Goal: Obtain resource: Obtain resource

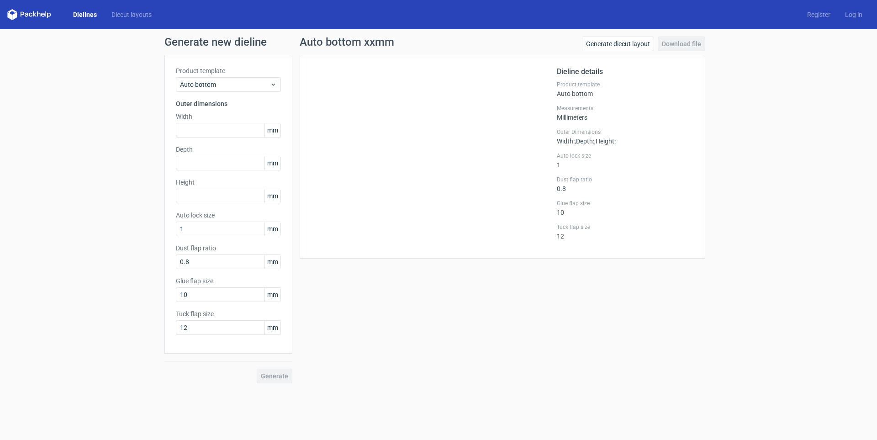
click at [81, 45] on div "Generate new dieline Product template Auto bottom Outer dimensions Width mm Dep…" at bounding box center [438, 209] width 877 height 361
click at [85, 14] on link "Dielines" at bounding box center [85, 14] width 38 height 9
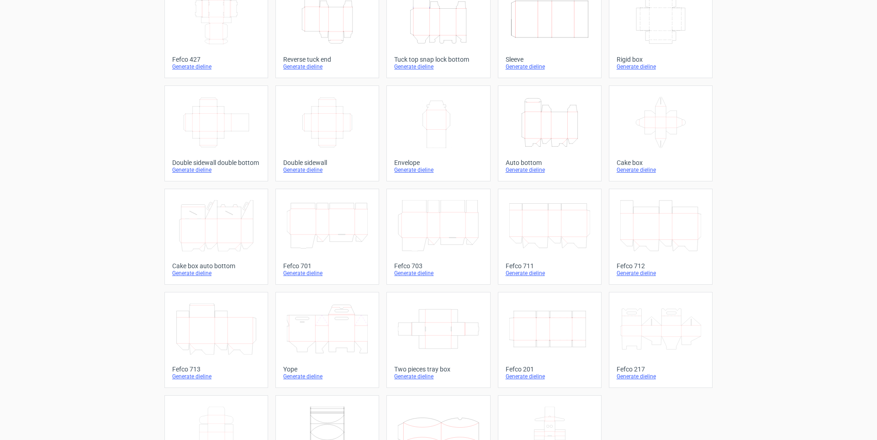
scroll to position [131, 0]
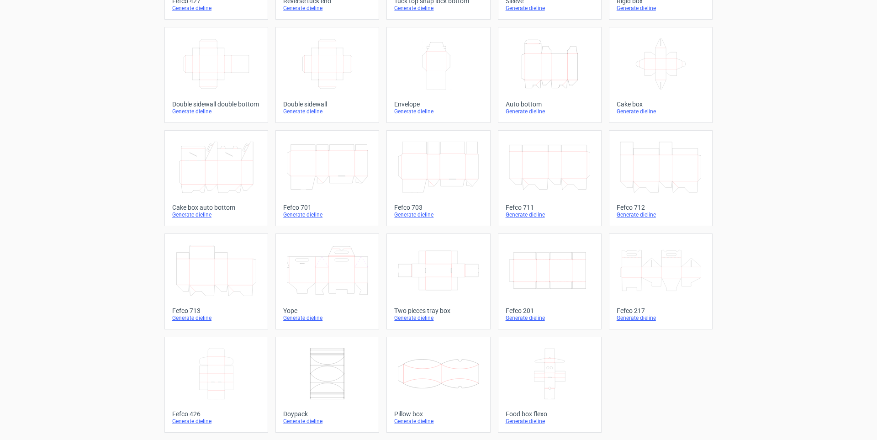
click at [535, 270] on icon "Width Depth Height" at bounding box center [549, 270] width 81 height 51
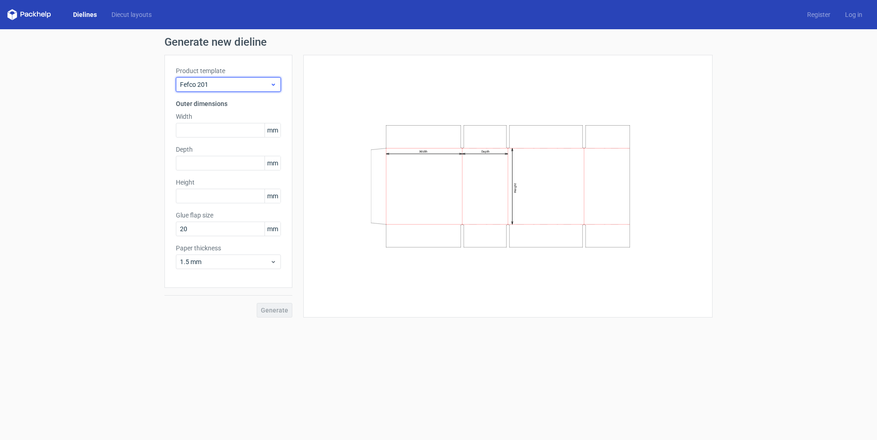
click at [202, 87] on span "Fefco 201" at bounding box center [225, 84] width 90 height 9
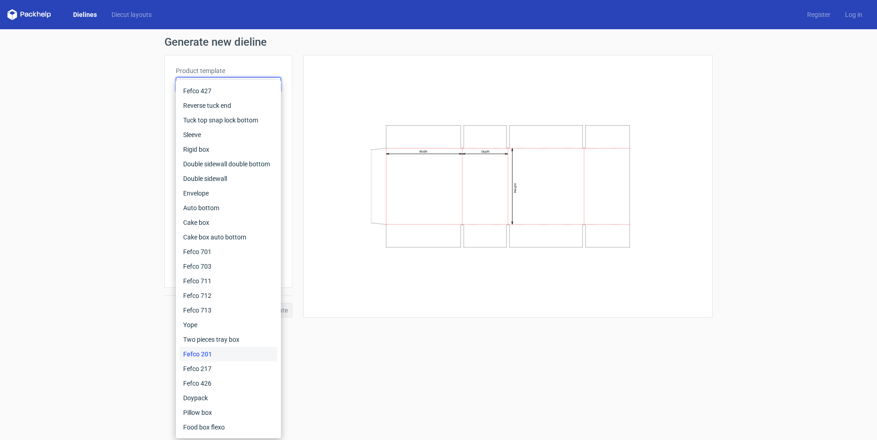
click at [314, 70] on div "Width Depth Height" at bounding box center [507, 186] width 409 height 263
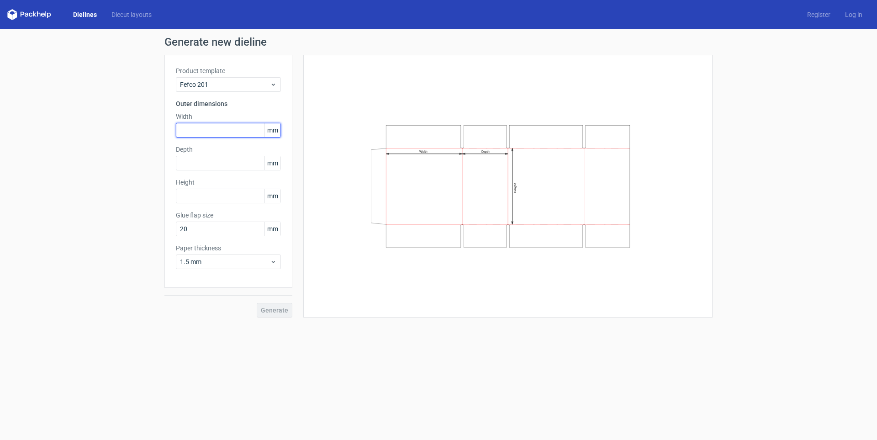
click at [241, 126] on input "text" at bounding box center [228, 130] width 105 height 15
click at [243, 131] on input "text" at bounding box center [228, 130] width 105 height 15
type input "190"
click at [253, 154] on div "Depth mm" at bounding box center [228, 158] width 105 height 26
click at [251, 164] on input "text" at bounding box center [228, 163] width 105 height 15
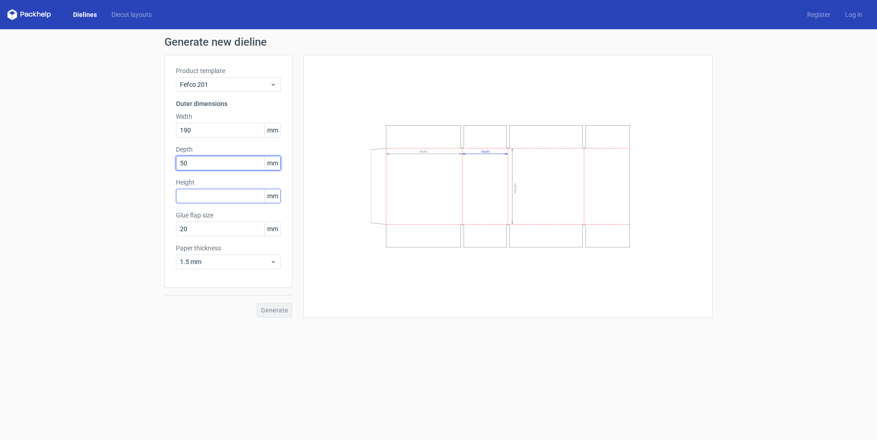
type input "50"
click at [221, 192] on input "text" at bounding box center [228, 196] width 105 height 15
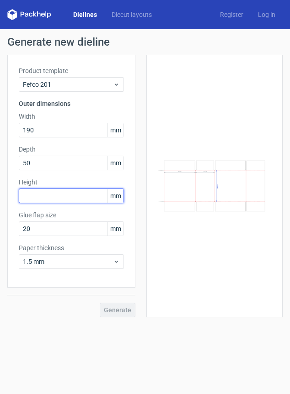
click at [54, 192] on input "text" at bounding box center [71, 196] width 105 height 15
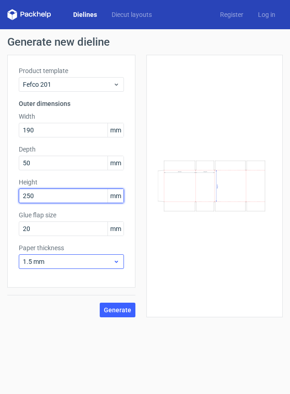
type input "250"
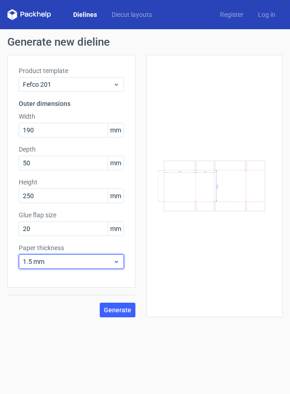
click at [49, 264] on span "1.5 mm" at bounding box center [68, 261] width 90 height 9
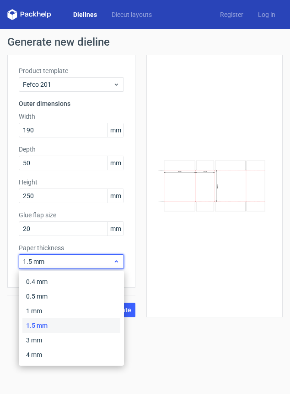
click at [49, 264] on span "1.5 mm" at bounding box center [68, 261] width 90 height 9
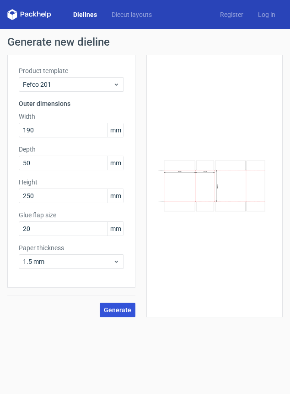
click at [111, 310] on span "Generate" at bounding box center [117, 310] width 27 height 6
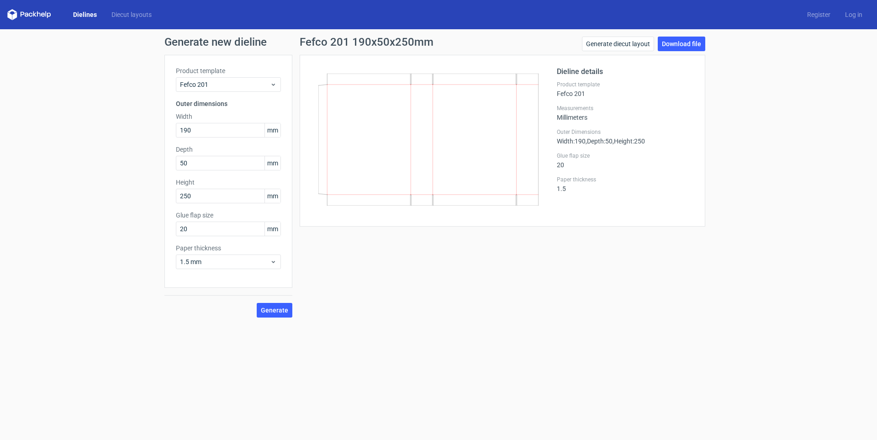
click at [80, 11] on link "Dielines" at bounding box center [85, 14] width 38 height 9
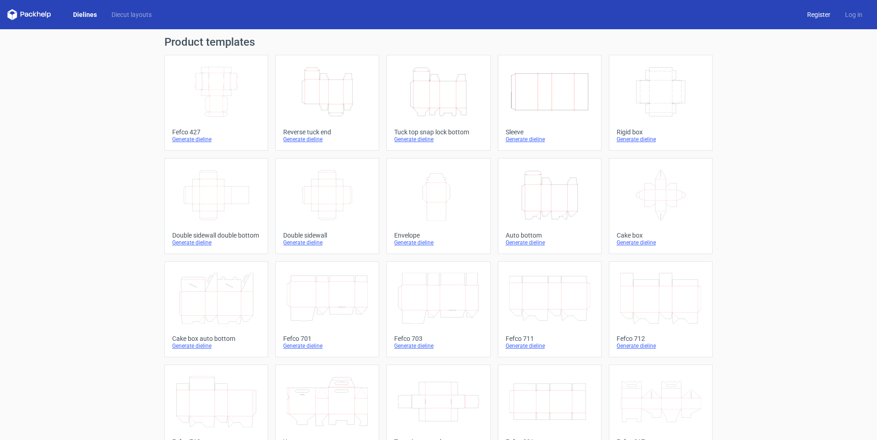
click at [821, 16] on link "Register" at bounding box center [819, 14] width 38 height 9
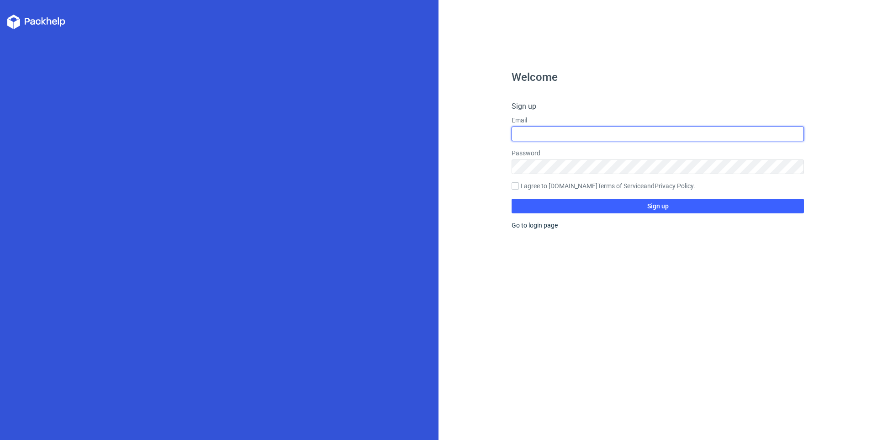
click at [560, 137] on input "text" at bounding box center [658, 134] width 292 height 15
type input "bbenyesh2@gmail.com"
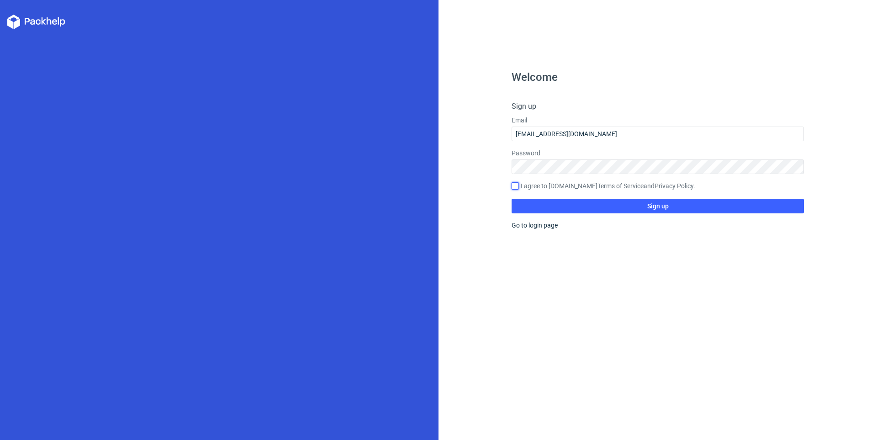
click at [517, 187] on input "I agree to Packhelp.com Terms of Service and Privacy Policy ." at bounding box center [515, 185] width 7 height 7
checkbox input "true"
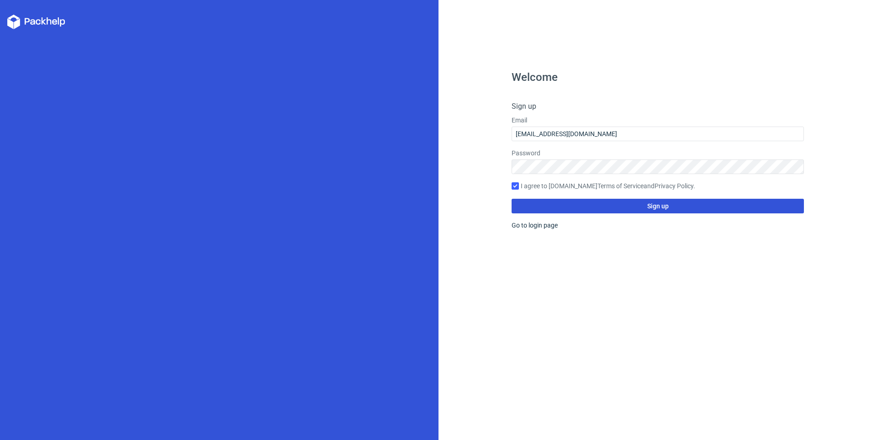
click at [539, 203] on button "Sign up" at bounding box center [658, 206] width 292 height 15
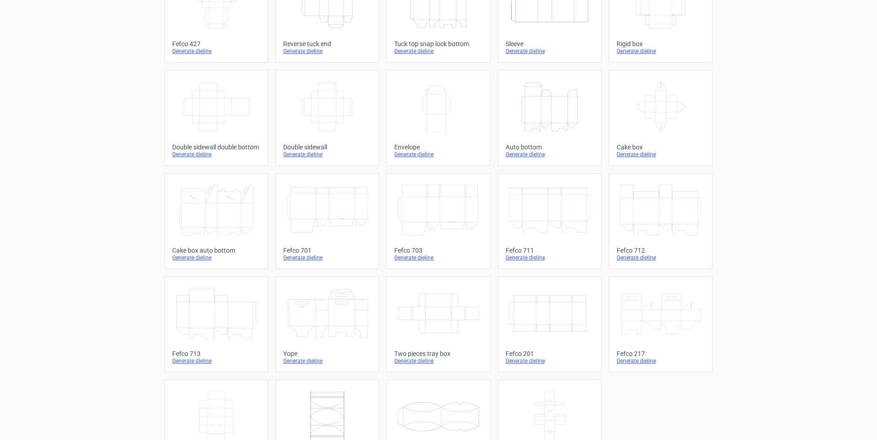
scroll to position [131, 0]
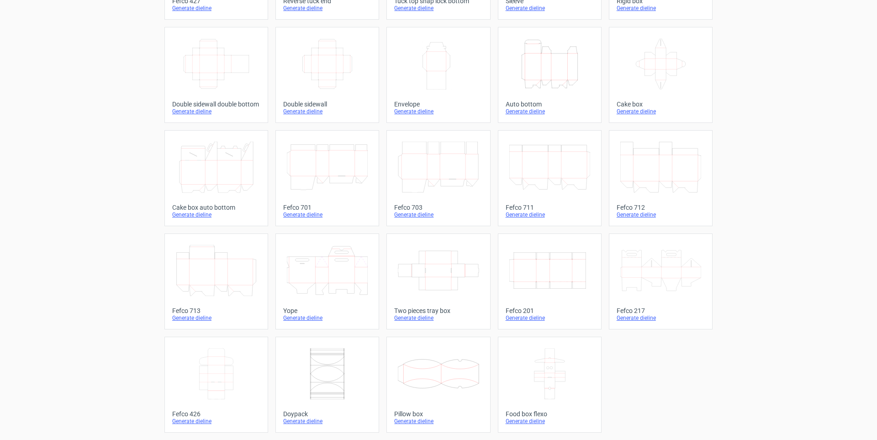
click at [569, 263] on icon "Width Depth Height" at bounding box center [549, 270] width 81 height 51
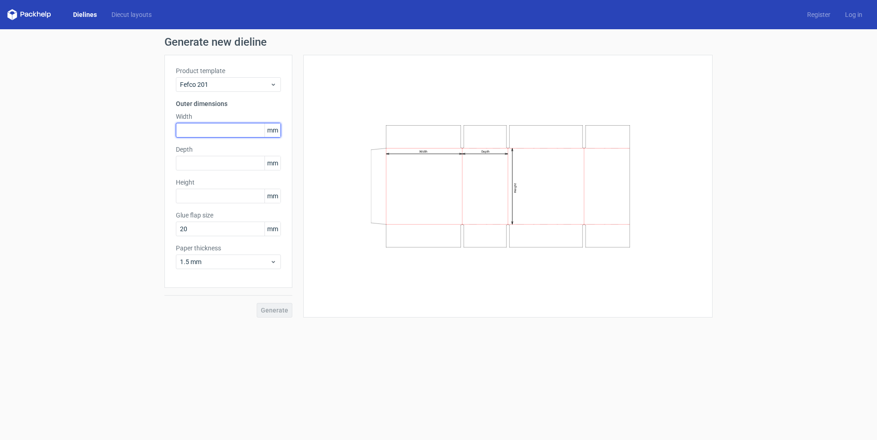
click at [194, 128] on input "text" at bounding box center [228, 130] width 105 height 15
type input "190"
click at [200, 170] on div "Product template Fefco 201 Outer dimensions Width 190 mm Depth mm Height mm Glu…" at bounding box center [228, 171] width 128 height 233
click at [200, 169] on input "text" at bounding box center [228, 163] width 105 height 15
type input "50"
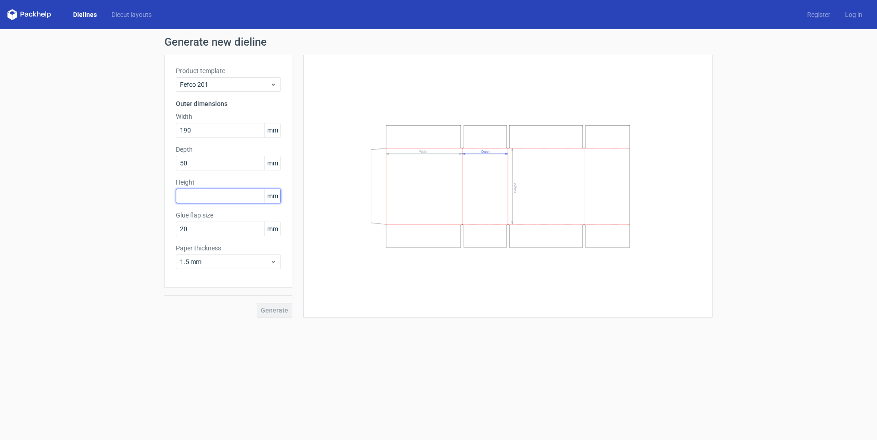
click at [195, 196] on input "text" at bounding box center [228, 196] width 105 height 15
click at [280, 311] on span "Generate" at bounding box center [274, 310] width 27 height 6
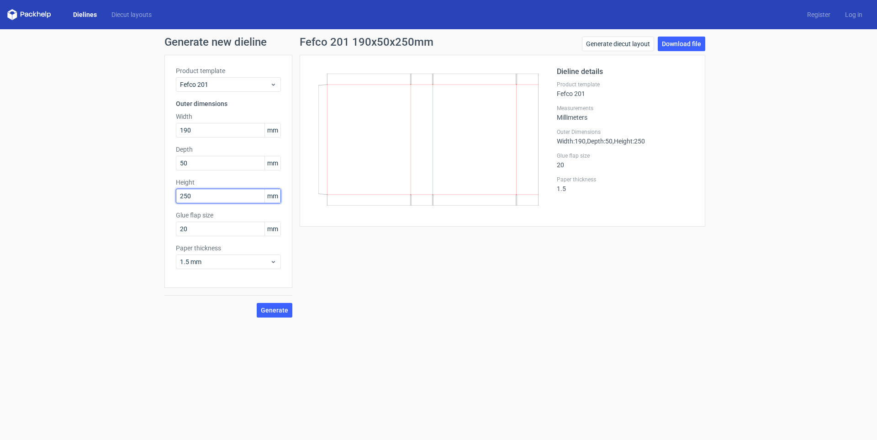
click at [183, 196] on input "250" at bounding box center [228, 196] width 105 height 15
type input "240"
click at [282, 312] on span "Generate" at bounding box center [274, 310] width 27 height 6
click at [681, 44] on link "Download file" at bounding box center [682, 44] width 48 height 15
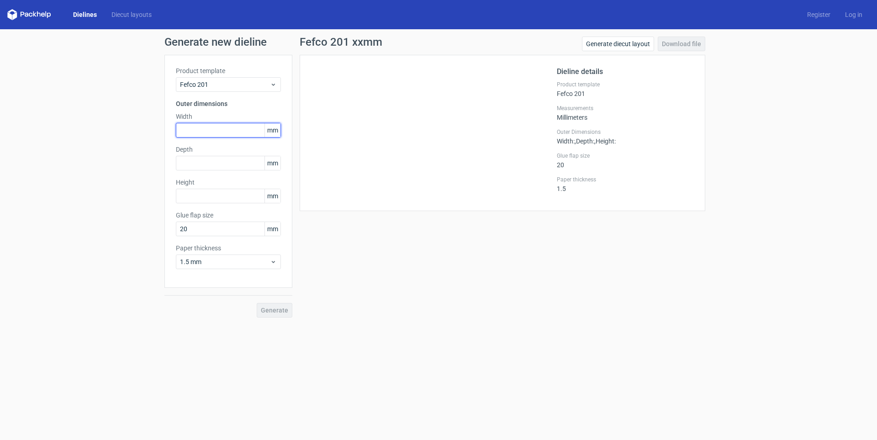
click at [198, 130] on input "text" at bounding box center [228, 130] width 105 height 15
type input "160"
click at [192, 161] on input "text" at bounding box center [228, 163] width 105 height 15
type input "2"
type input "50"
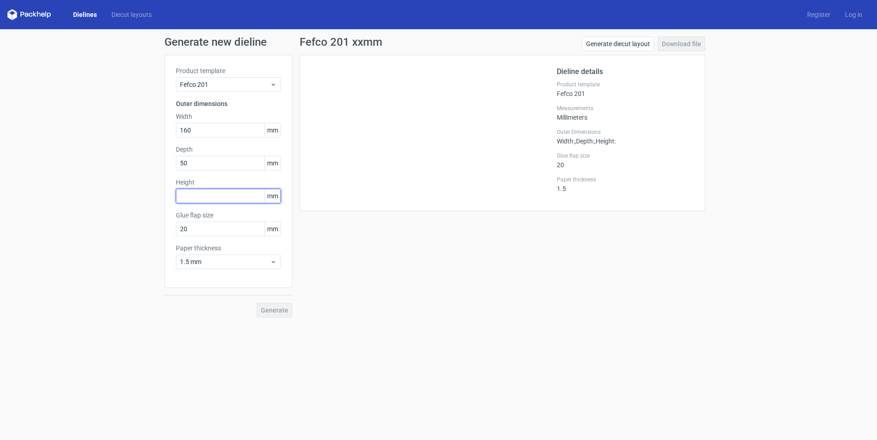
click at [188, 198] on input "text" at bounding box center [228, 196] width 105 height 15
type input "210"
click at [273, 310] on span "Generate" at bounding box center [274, 310] width 27 height 6
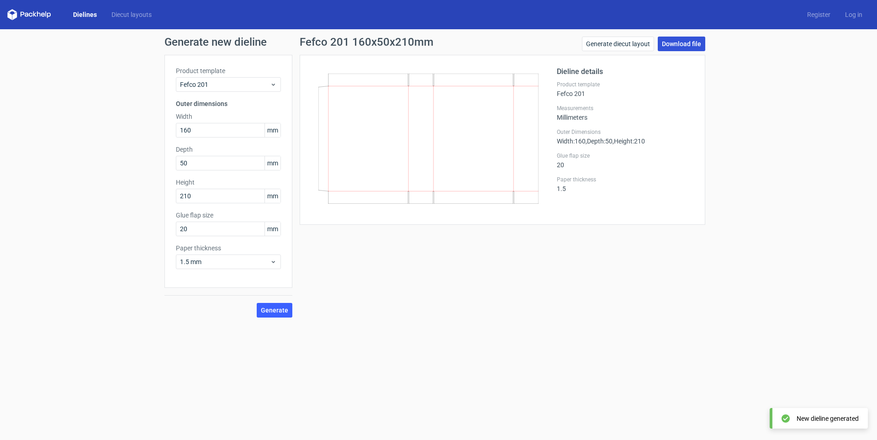
click at [692, 45] on link "Download file" at bounding box center [682, 44] width 48 height 15
click at [183, 133] on input "160" at bounding box center [228, 130] width 105 height 15
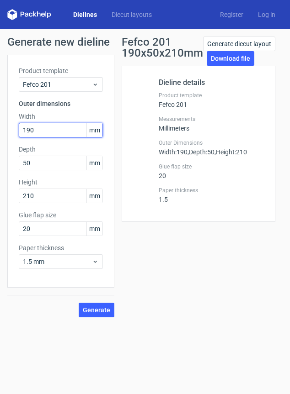
type input "190"
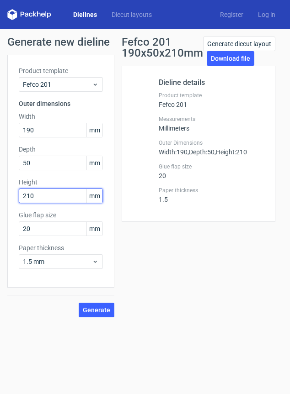
click at [26, 194] on input "210" at bounding box center [61, 196] width 84 height 15
type input "250"
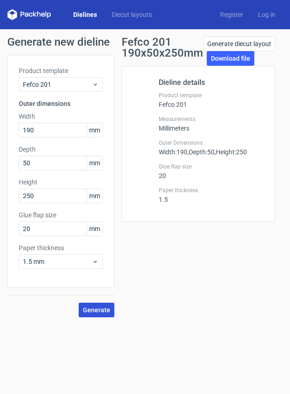
click at [101, 313] on span "Generate" at bounding box center [96, 310] width 27 height 6
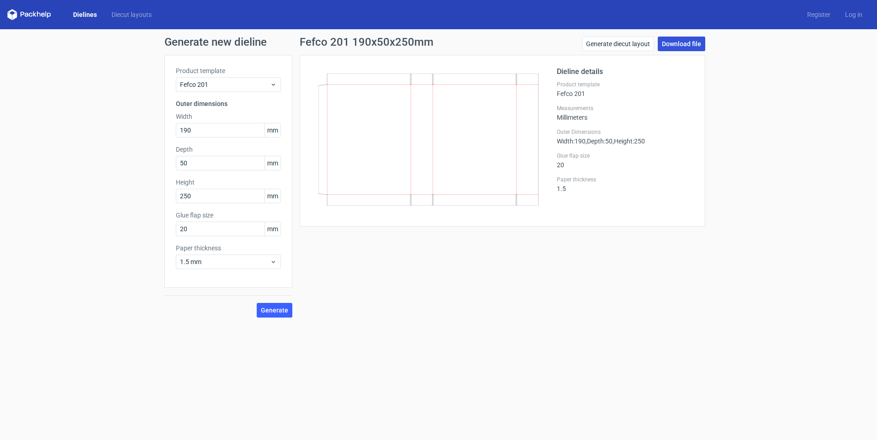
click at [680, 44] on link "Download file" at bounding box center [682, 44] width 48 height 15
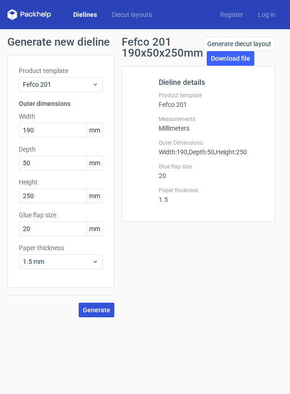
click at [102, 311] on span "Generate" at bounding box center [96, 310] width 27 height 6
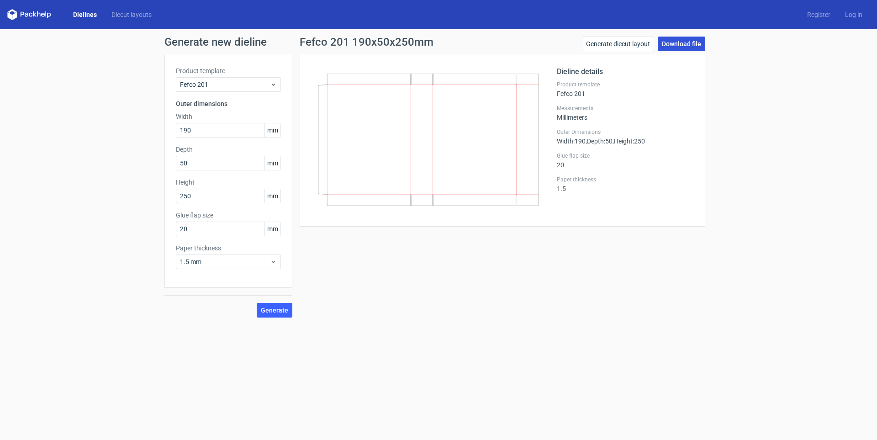
click at [689, 43] on link "Download file" at bounding box center [682, 44] width 48 height 15
drag, startPoint x: 205, startPoint y: 130, endPoint x: 98, endPoint y: 134, distance: 106.9
click at [98, 134] on div "Generate new dieline Product template Fefco 201 Outer dimensions Width 190 mm D…" at bounding box center [438, 177] width 877 height 296
click at [184, 130] on input "190" at bounding box center [228, 130] width 105 height 15
type input "160"
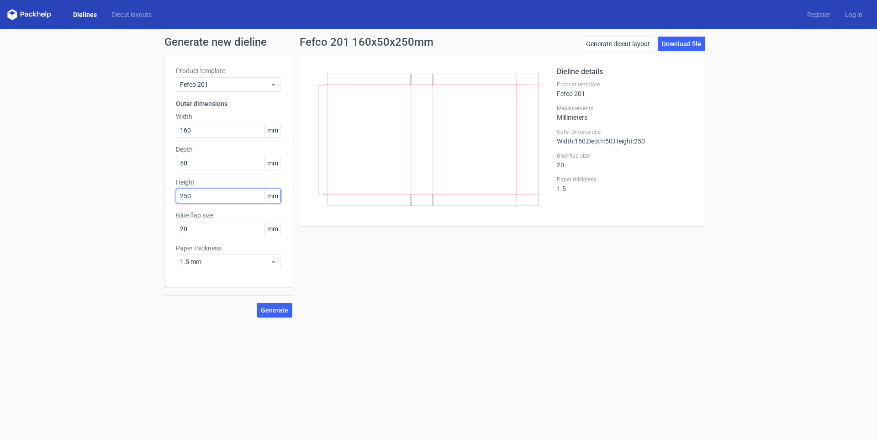
drag, startPoint x: 187, startPoint y: 198, endPoint x: 182, endPoint y: 198, distance: 5.0
click at [182, 198] on input "250" at bounding box center [228, 196] width 105 height 15
type input "210"
click at [281, 314] on button "Generate" at bounding box center [275, 310] width 36 height 15
click at [690, 37] on link "Download file" at bounding box center [682, 44] width 48 height 15
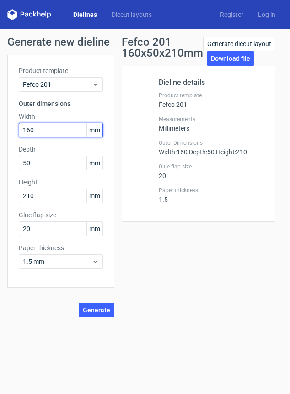
drag, startPoint x: 33, startPoint y: 132, endPoint x: 27, endPoint y: 132, distance: 5.5
click at [27, 132] on input "160" at bounding box center [61, 130] width 84 height 15
type input "158"
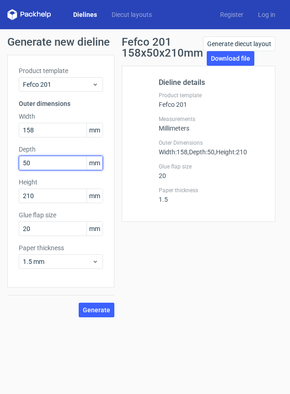
drag, startPoint x: 33, startPoint y: 163, endPoint x: 17, endPoint y: 163, distance: 16.4
click at [17, 163] on div "Product template Fefco 201 Outer dimensions Width 158 mm Depth 50 mm Height 210…" at bounding box center [60, 171] width 107 height 233
type input "49"
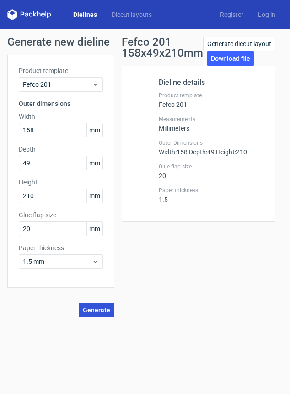
click at [97, 310] on span "Generate" at bounding box center [96, 310] width 27 height 6
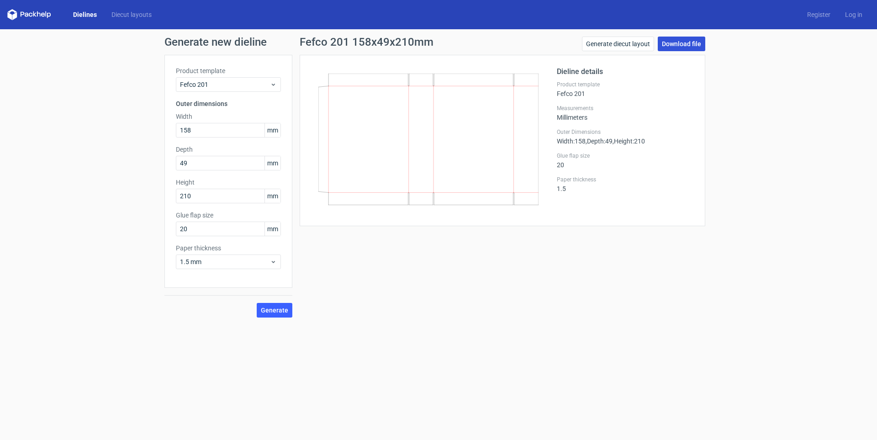
click at [687, 39] on link "Download file" at bounding box center [682, 44] width 48 height 15
drag, startPoint x: 190, startPoint y: 129, endPoint x: 184, endPoint y: 128, distance: 6.0
click at [184, 128] on input "158" at bounding box center [228, 130] width 105 height 15
click at [187, 131] on input "1188" at bounding box center [228, 130] width 105 height 15
type input "188"
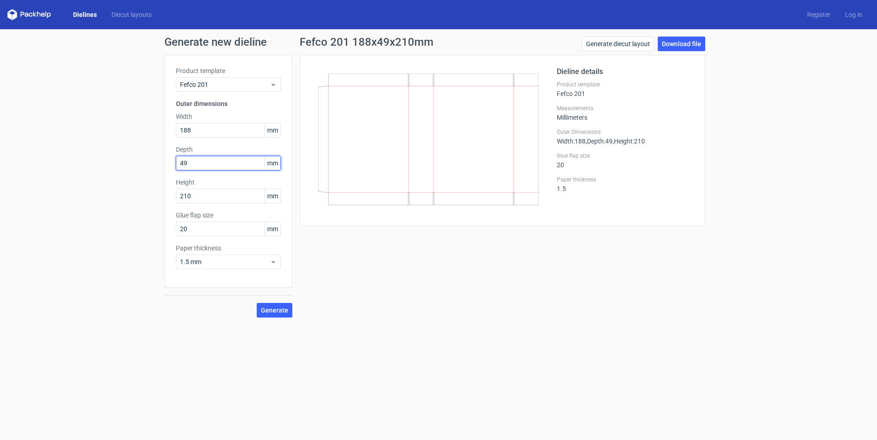
click at [194, 161] on input "49" at bounding box center [228, 163] width 105 height 15
click at [185, 194] on input "210" at bounding box center [228, 196] width 105 height 15
type input "250"
click at [271, 312] on span "Generate" at bounding box center [274, 310] width 27 height 6
click at [680, 49] on link "Download file" at bounding box center [682, 44] width 48 height 15
